Goal: Find specific page/section: Find specific page/section

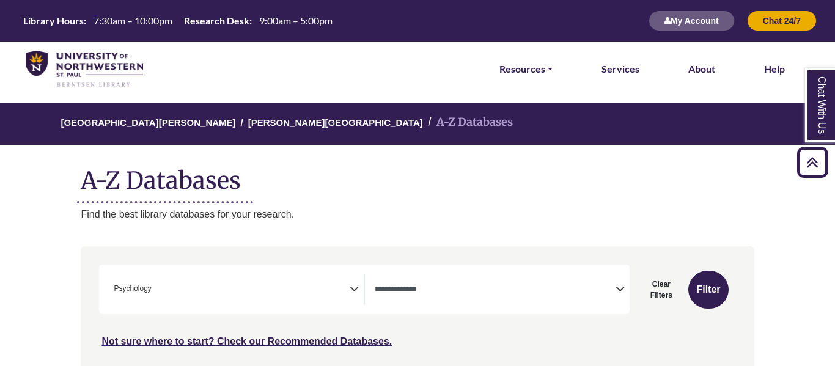
select select "Database Types Filter"
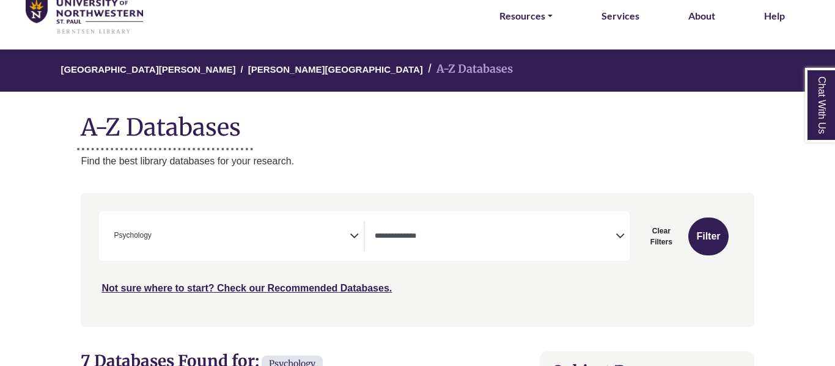
scroll to position [54, 0]
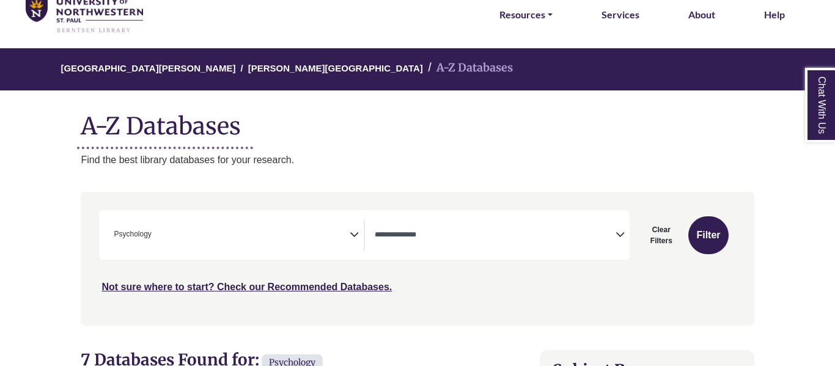
click at [221, 232] on span "× Psychology" at bounding box center [229, 234] width 241 height 31
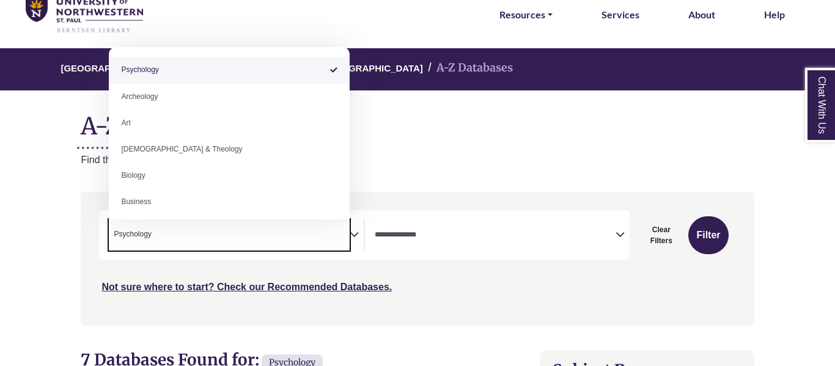
select select "Database Subject Filter"
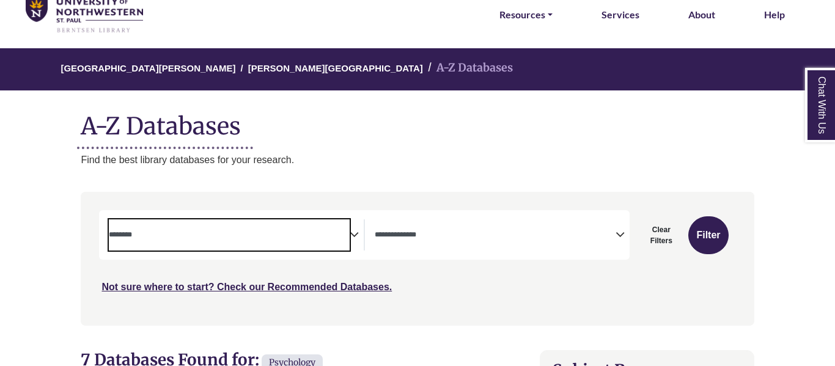
click at [504, 222] on span "Search filters" at bounding box center [495, 234] width 241 height 31
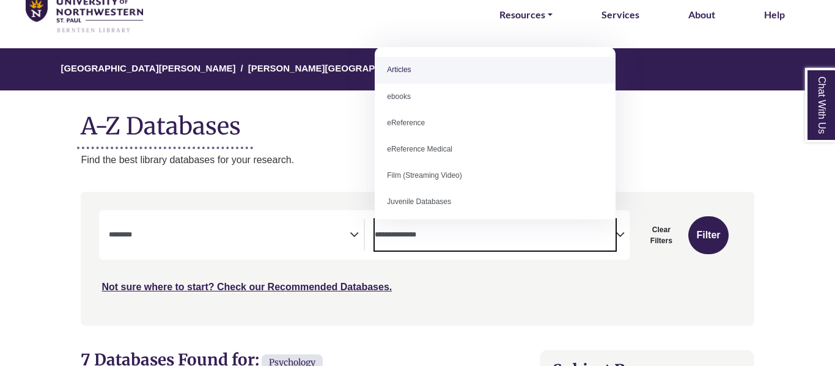
select select "*****"
click at [718, 222] on button "Filter" at bounding box center [708, 235] width 40 height 38
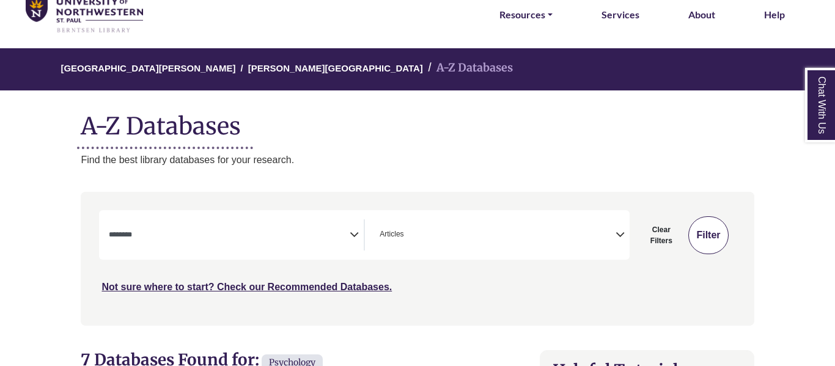
select select "Database Subject Filter"
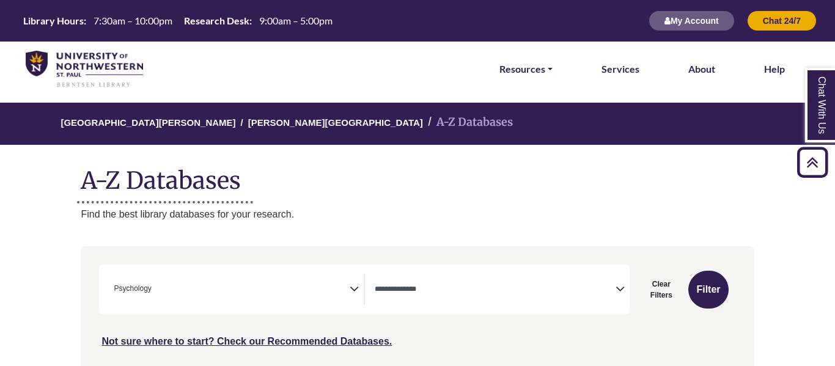
click at [612, 274] on span "Search filters" at bounding box center [495, 289] width 241 height 31
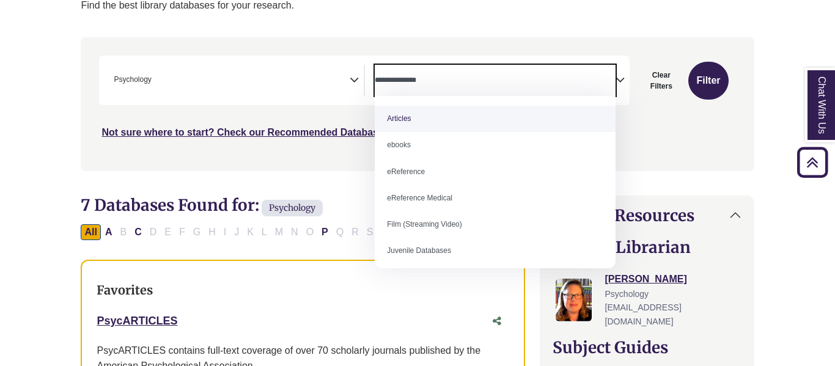
scroll to position [412, 0]
select select "*****"
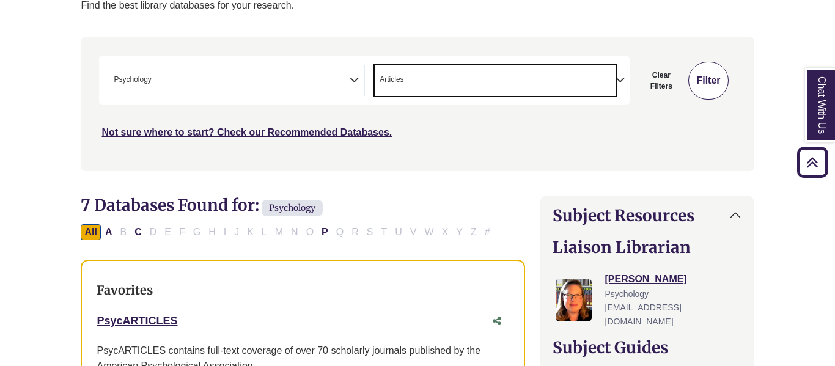
click at [701, 82] on button "Filter" at bounding box center [708, 81] width 40 height 38
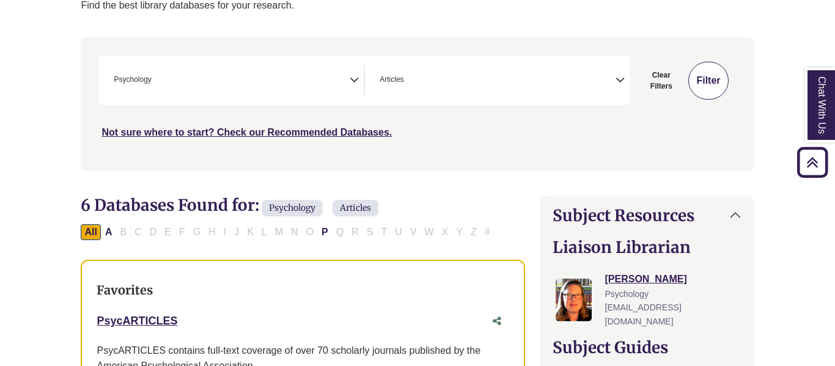
click at [701, 82] on button "Filter" at bounding box center [708, 81] width 40 height 38
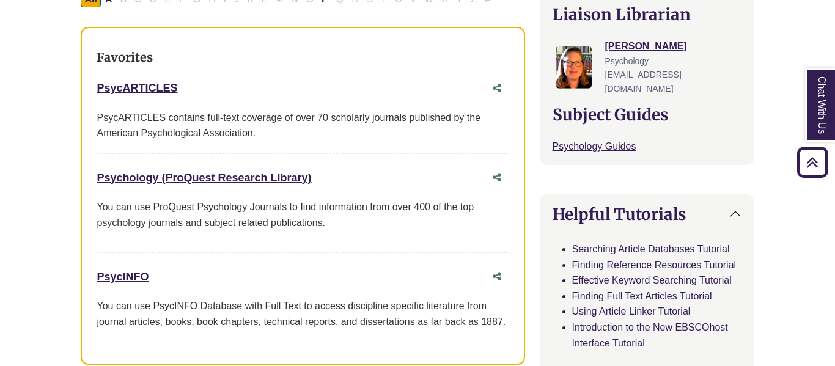
scroll to position [458, 0]
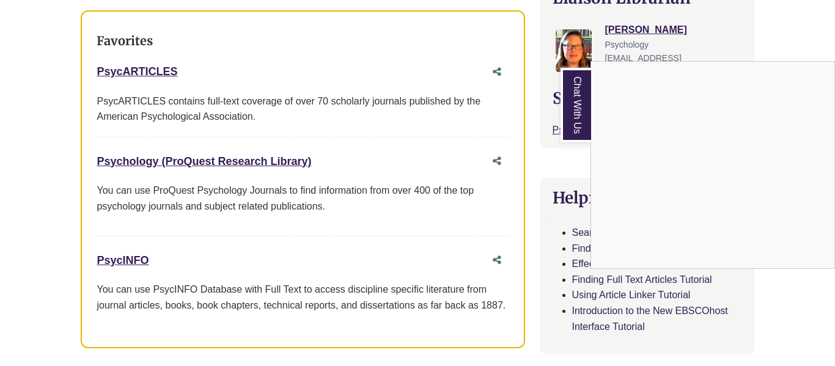
click at [207, 157] on div "Chat With Us" at bounding box center [417, 183] width 835 height 366
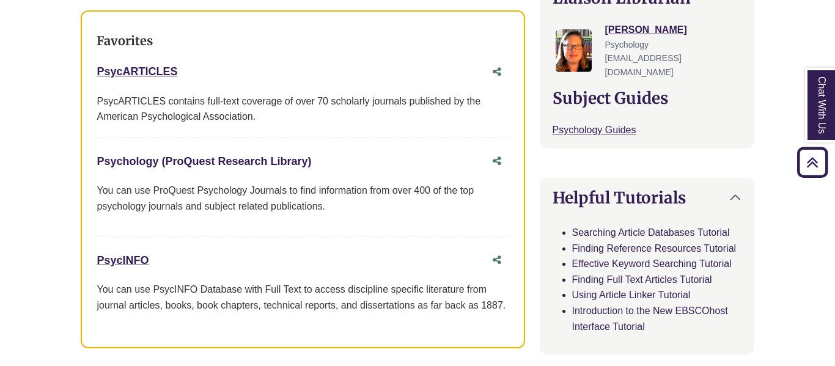
click at [221, 155] on link "Psychology (ProQuest Research Library) This link opens in a new window" at bounding box center [204, 161] width 214 height 12
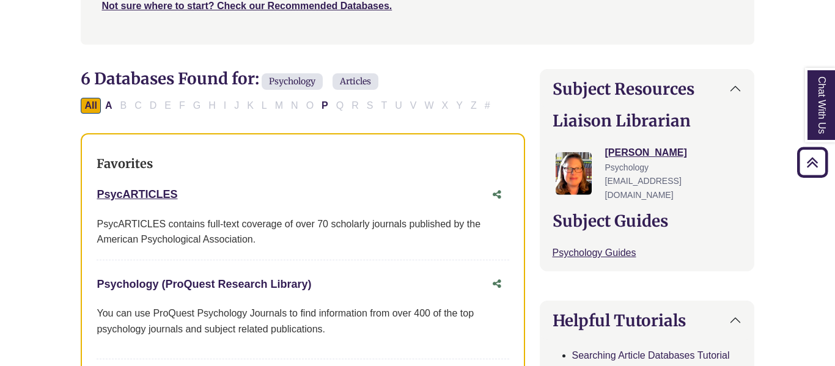
scroll to position [314, 0]
